Goal: Transaction & Acquisition: Purchase product/service

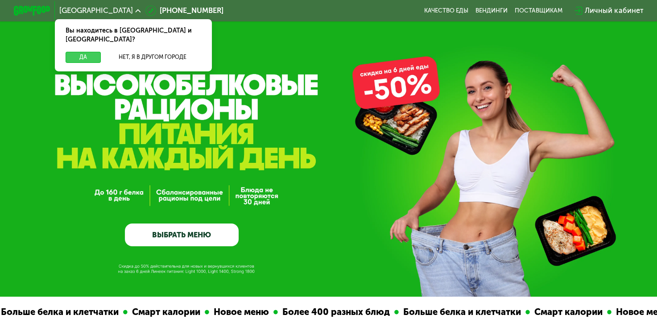
click at [92, 52] on button "Да" at bounding box center [83, 57] width 35 height 11
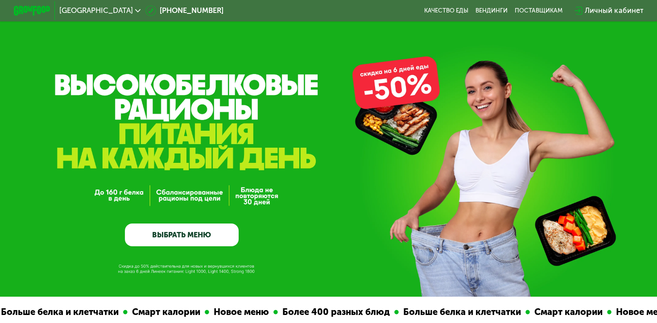
click at [211, 238] on link "ВЫБРАТЬ МЕНЮ" at bounding box center [182, 235] width 114 height 23
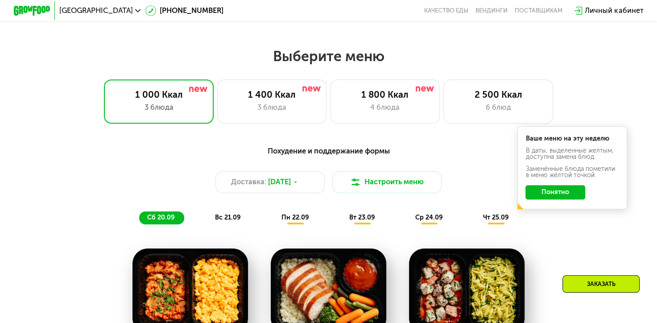
scroll to position [582, 0]
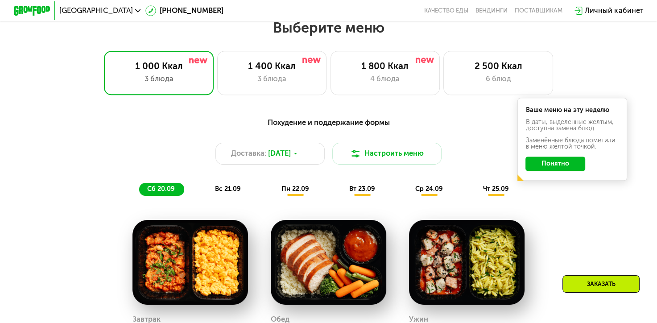
click at [573, 168] on button "Понятно" at bounding box center [556, 164] width 60 height 15
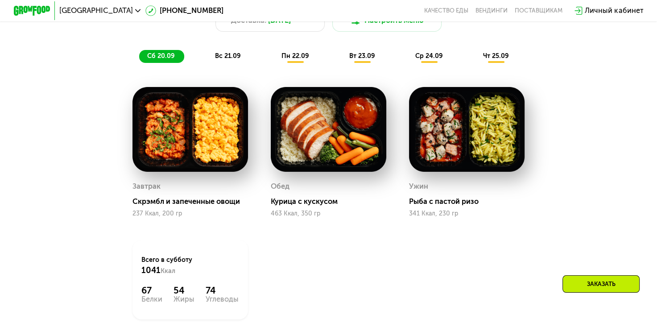
scroll to position [716, 0]
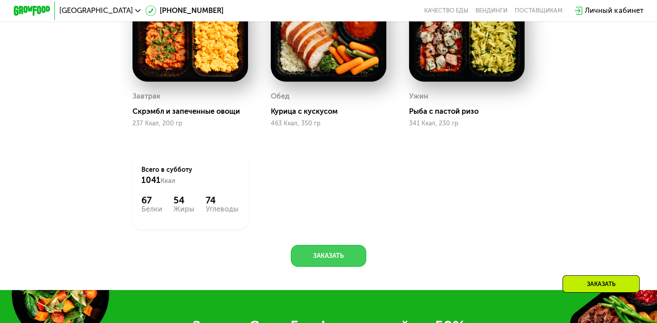
click at [354, 266] on button "Заказать" at bounding box center [328, 256] width 75 height 22
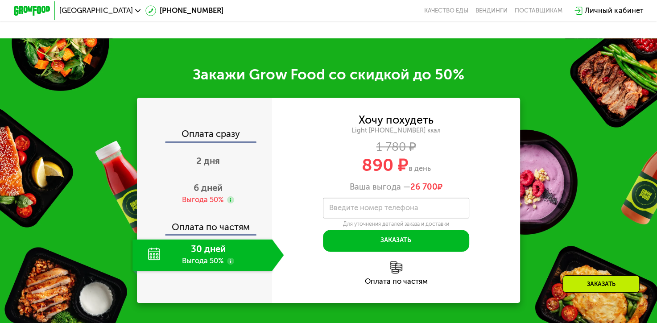
scroll to position [1102, 0]
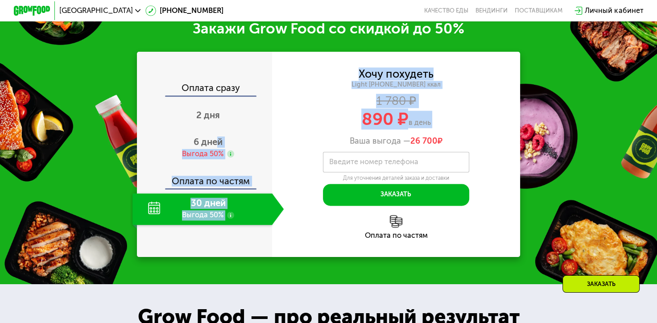
drag, startPoint x: 215, startPoint y: 154, endPoint x: 300, endPoint y: 146, distance: 85.1
click at [300, 146] on div "Оплата сразу 2 дня 6 дней Выгода 50% Оплата по частям 30 дней Выгода 50% Хочу п…" at bounding box center [328, 154] width 383 height 205
click at [270, 220] on div "30 дней Выгода 50%" at bounding box center [203, 209] width 140 height 32
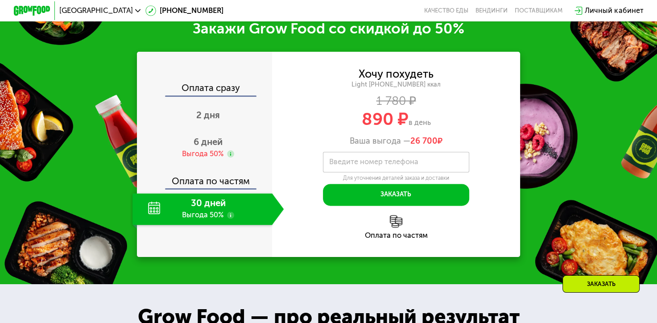
click at [258, 220] on div "30 дней Выгода 50%" at bounding box center [203, 209] width 140 height 32
click at [395, 239] on div "Оплата по частям" at bounding box center [396, 235] width 248 height 7
click at [397, 228] on img at bounding box center [396, 221] width 13 height 13
click at [395, 164] on label "Введите номер телефона" at bounding box center [373, 161] width 89 height 5
click at [395, 169] on input "Введите номер телефона" at bounding box center [396, 162] width 146 height 21
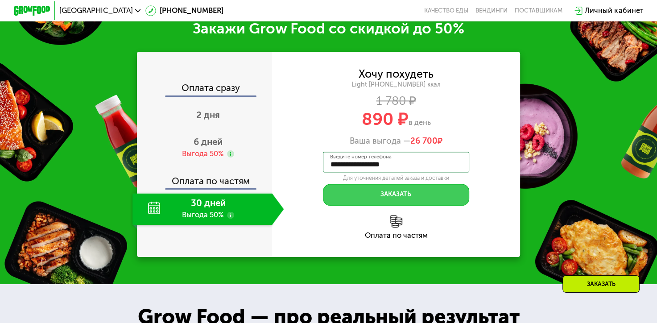
type input "**********"
click at [414, 200] on button "Заказать" at bounding box center [396, 195] width 146 height 22
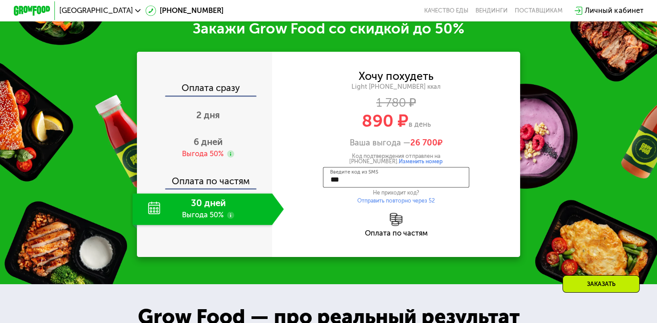
type input "****"
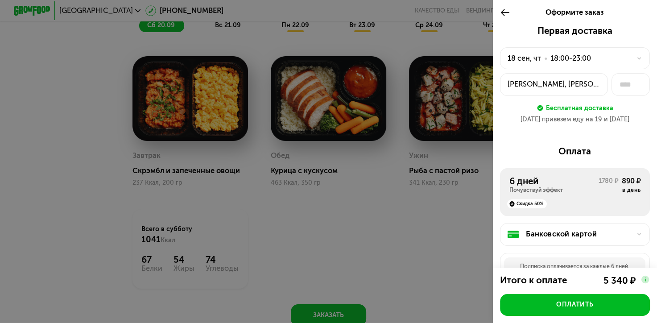
click at [468, 55] on div at bounding box center [328, 161] width 657 height 323
click at [502, 12] on use at bounding box center [505, 12] width 8 height 7
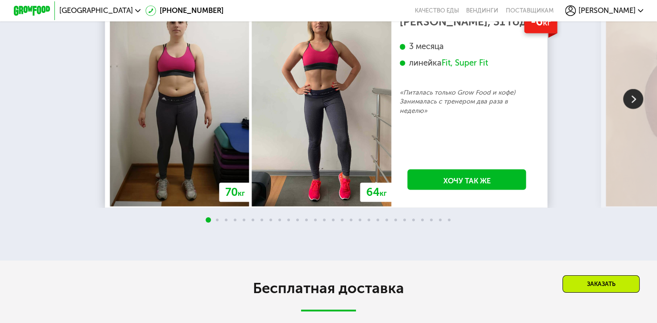
scroll to position [1772, 0]
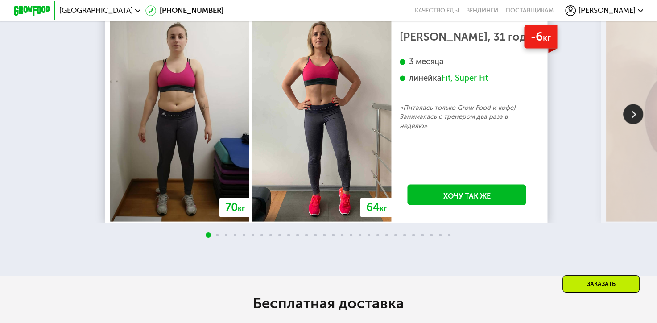
click at [630, 124] on img at bounding box center [633, 114] width 20 height 20
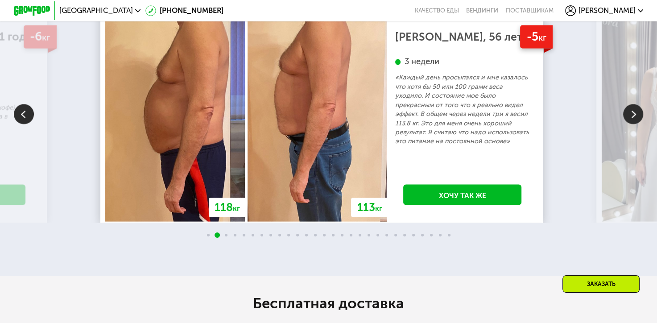
click at [630, 124] on img at bounding box center [633, 114] width 20 height 20
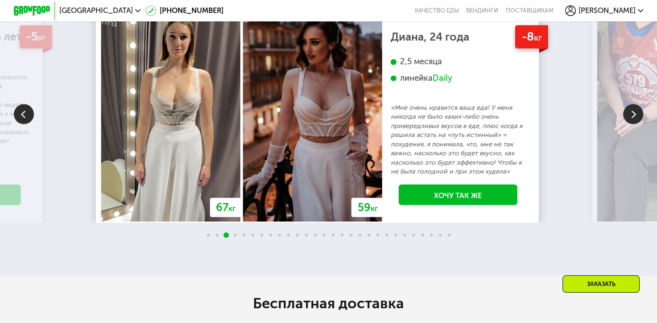
click at [630, 124] on img at bounding box center [633, 114] width 20 height 20
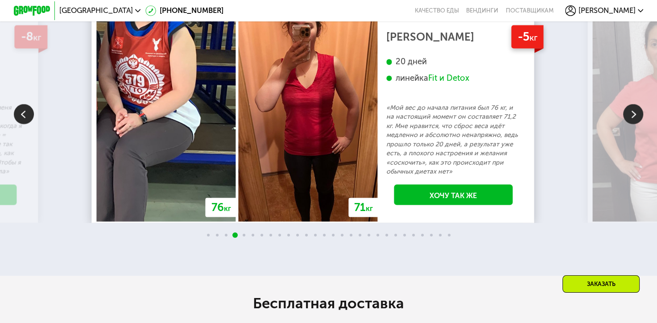
click at [630, 124] on img at bounding box center [633, 114] width 20 height 20
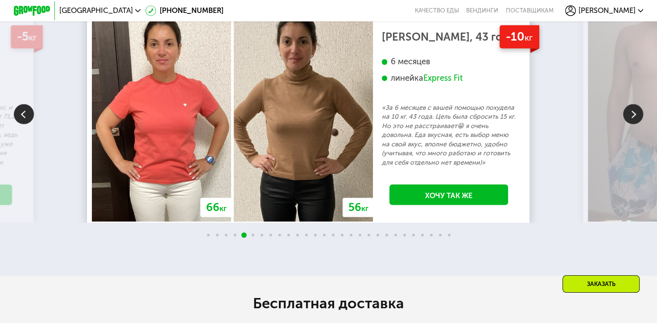
click at [630, 124] on img at bounding box center [633, 114] width 20 height 20
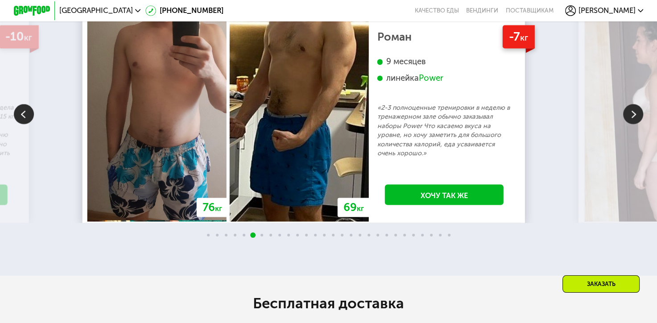
click at [630, 124] on img at bounding box center [633, 114] width 20 height 20
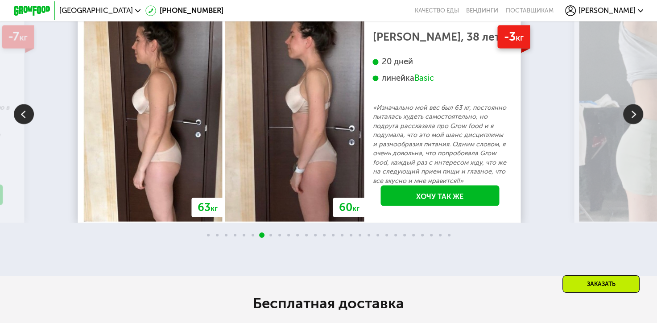
click at [630, 124] on img at bounding box center [633, 114] width 20 height 20
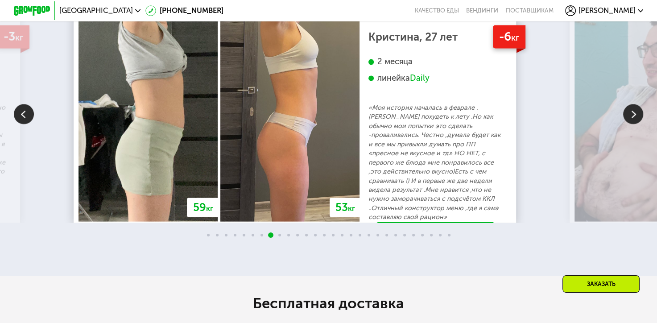
click at [630, 124] on img at bounding box center [633, 114] width 20 height 20
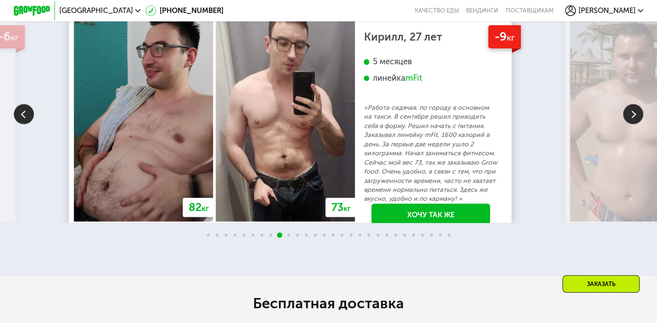
click at [630, 124] on img at bounding box center [633, 114] width 20 height 20
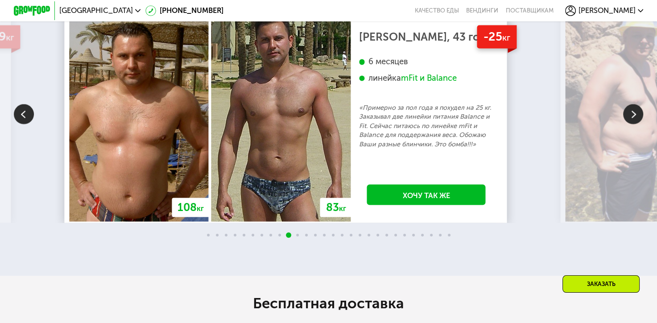
click at [630, 124] on img at bounding box center [633, 114] width 20 height 20
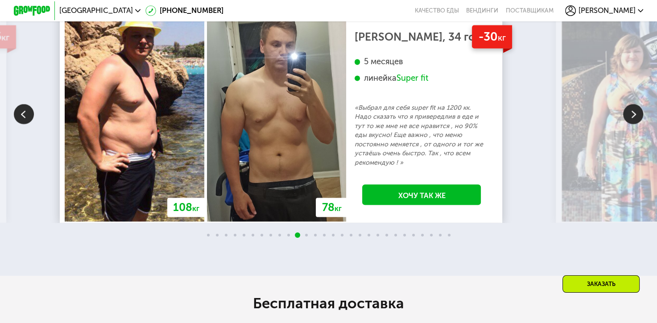
click at [630, 124] on img at bounding box center [633, 114] width 20 height 20
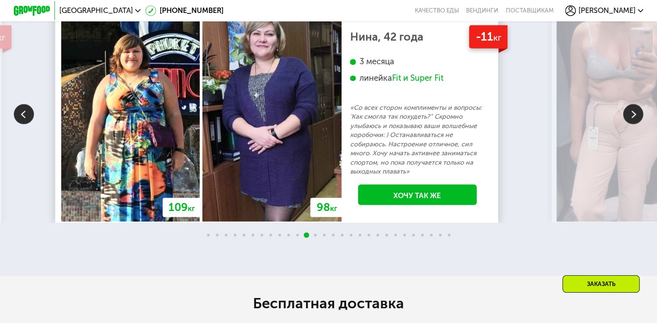
click at [630, 124] on img at bounding box center [633, 114] width 20 height 20
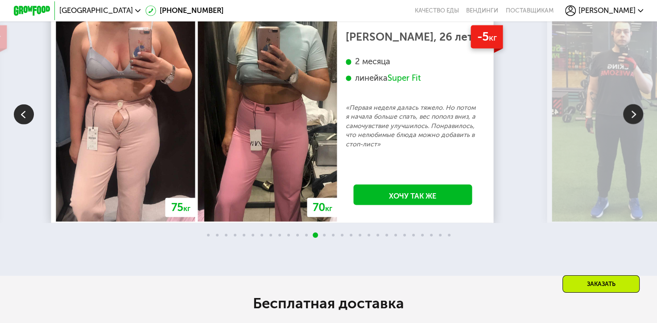
click at [630, 124] on img at bounding box center [633, 114] width 20 height 20
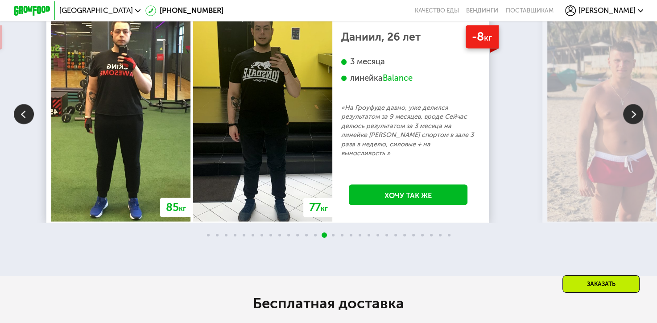
click at [630, 124] on img at bounding box center [633, 114] width 20 height 20
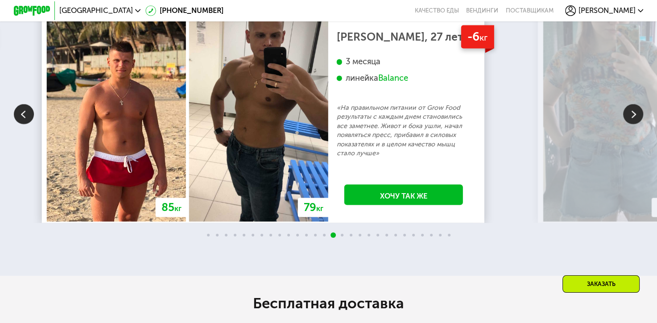
click at [630, 124] on img at bounding box center [633, 114] width 20 height 20
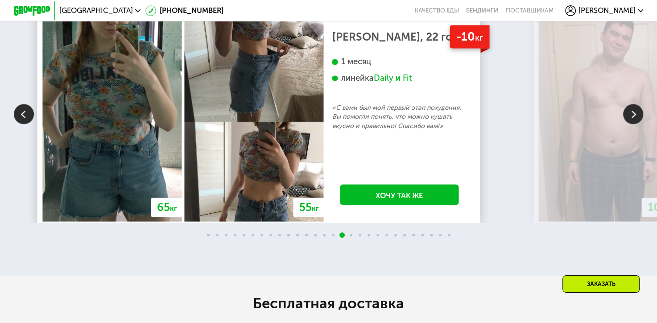
click at [630, 124] on img at bounding box center [633, 114] width 20 height 20
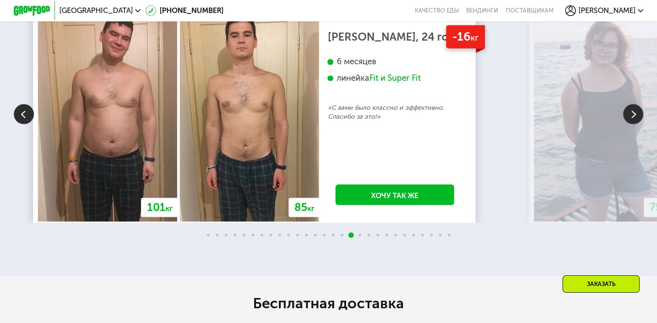
click at [630, 124] on img at bounding box center [633, 114] width 20 height 20
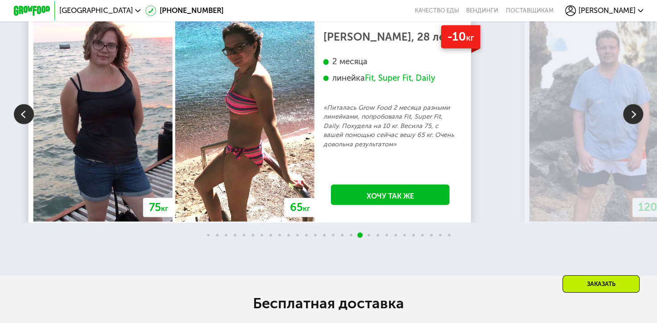
click at [630, 124] on img at bounding box center [633, 114] width 20 height 20
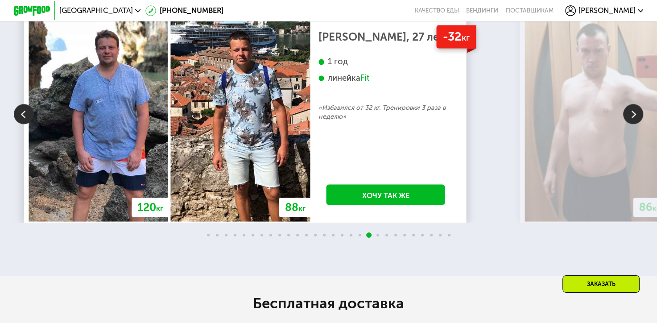
click at [630, 124] on img at bounding box center [633, 114] width 20 height 20
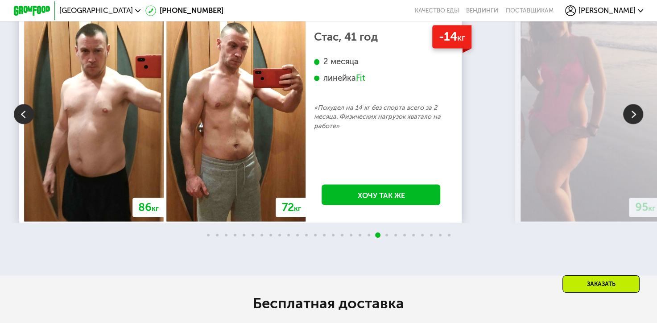
click at [630, 124] on img at bounding box center [633, 114] width 20 height 20
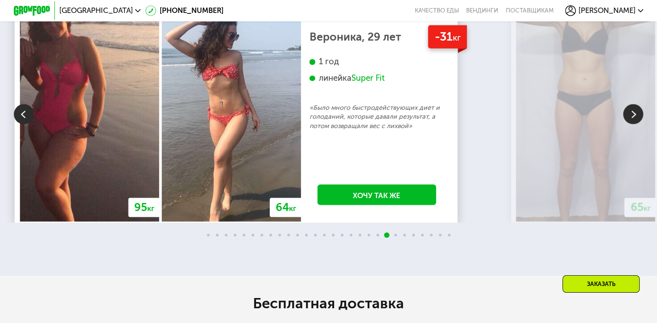
click at [630, 124] on img at bounding box center [633, 114] width 20 height 20
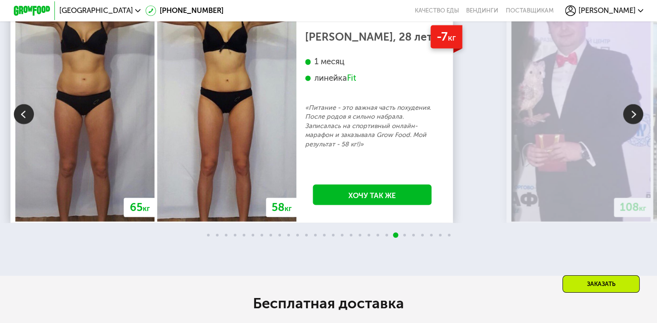
click at [630, 124] on img at bounding box center [633, 114] width 20 height 20
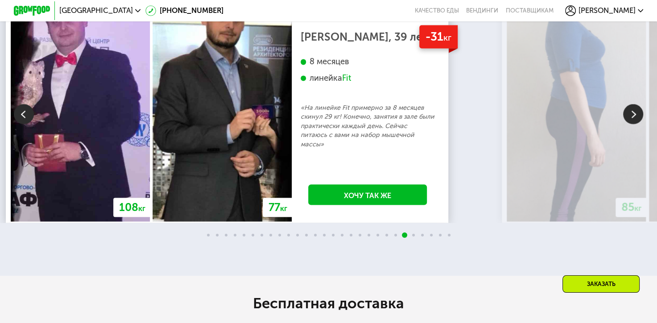
click at [630, 124] on img at bounding box center [633, 114] width 20 height 20
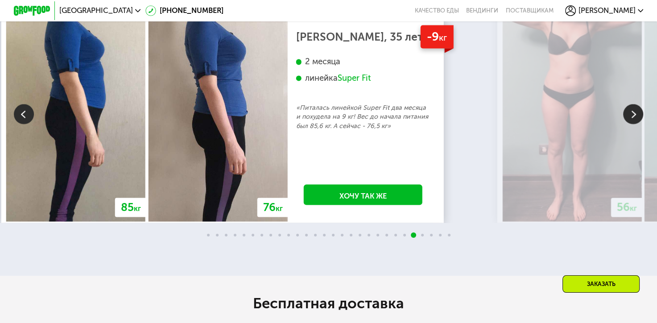
click at [630, 124] on img at bounding box center [633, 114] width 20 height 20
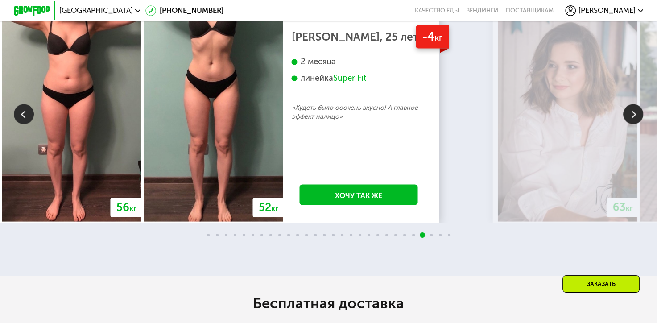
click at [630, 124] on img at bounding box center [633, 114] width 20 height 20
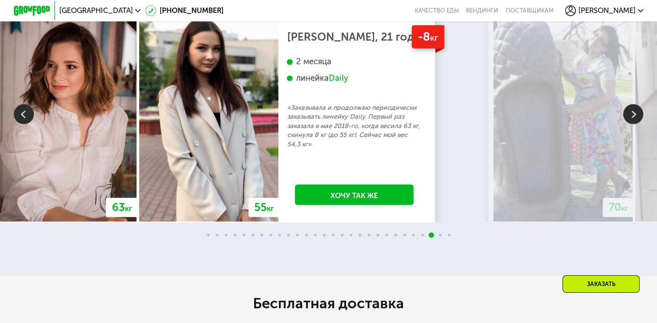
click at [630, 124] on img at bounding box center [633, 114] width 20 height 20
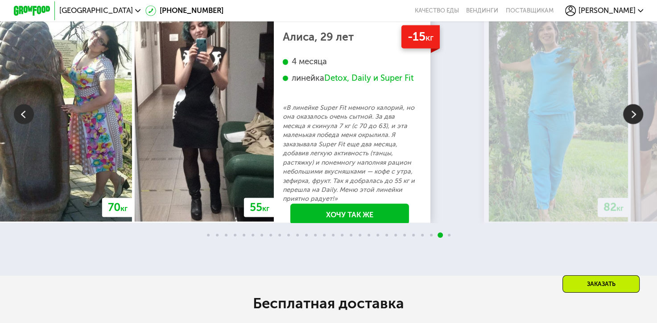
click at [630, 124] on img at bounding box center [633, 114] width 20 height 20
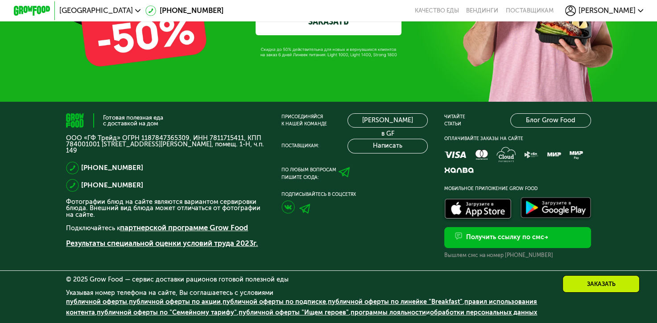
scroll to position [2874, 0]
